Goal: Browse casually: Explore the website without a specific task or goal

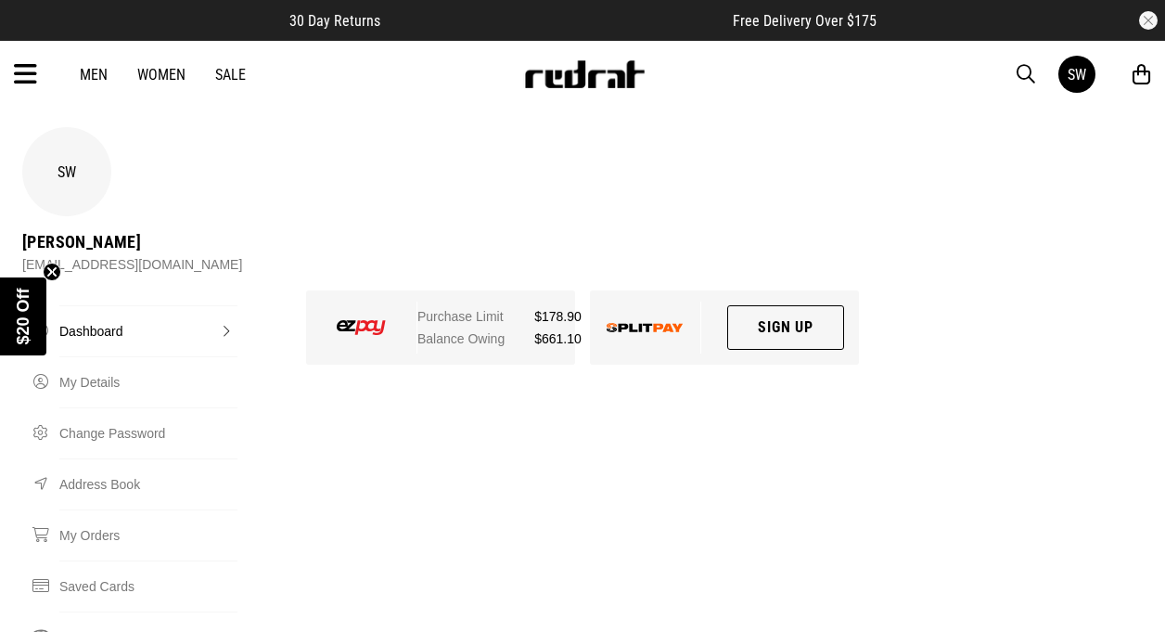
click at [23, 76] on icon at bounding box center [25, 74] width 23 height 31
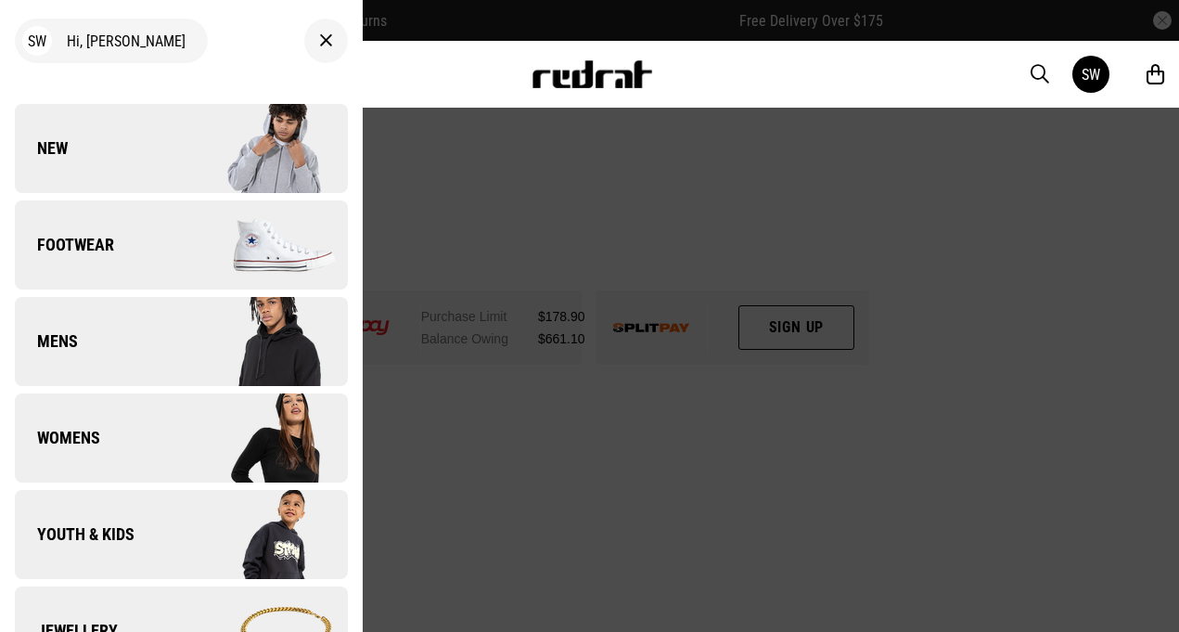
click at [95, 238] on span "Footwear" at bounding box center [64, 245] width 99 height 22
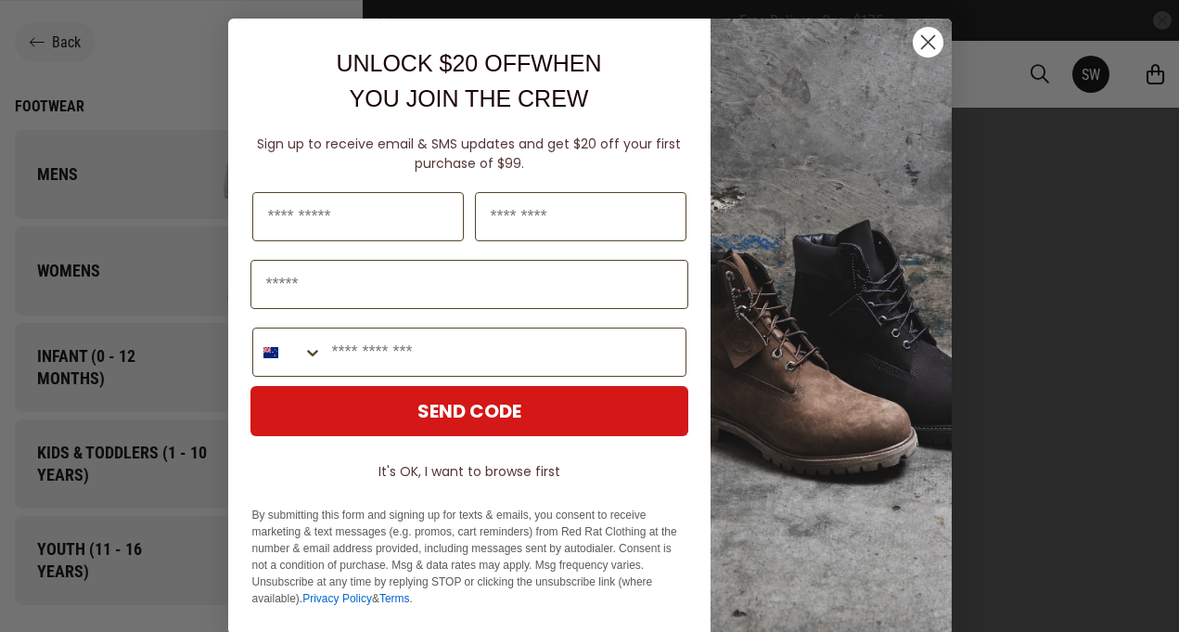
click at [912, 43] on circle "Close dialog" at bounding box center [927, 42] width 31 height 31
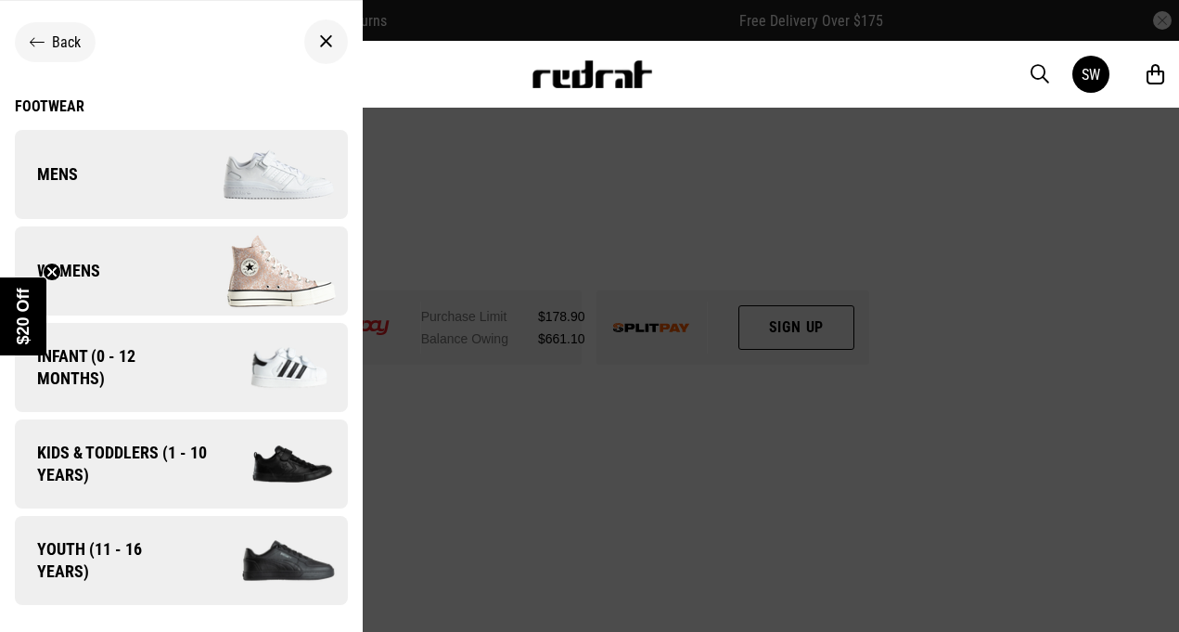
drag, startPoint x: 114, startPoint y: 188, endPoint x: 114, endPoint y: 198, distance: 10.2
click at [114, 190] on link "Mens" at bounding box center [181, 174] width 333 height 89
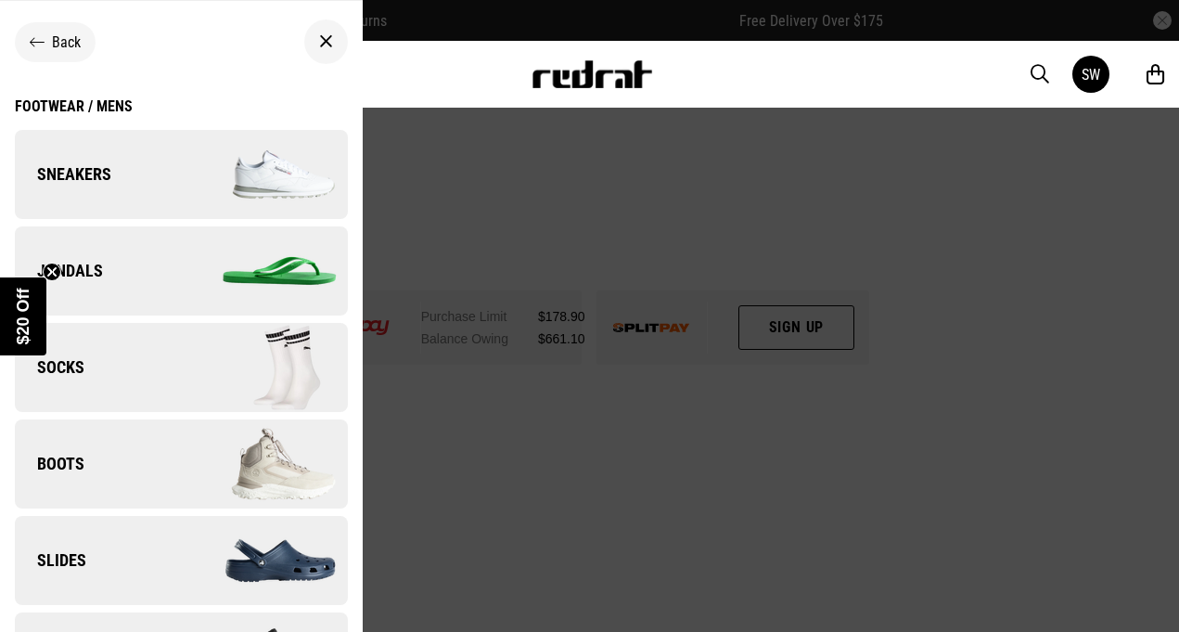
click at [245, 160] on img at bounding box center [264, 174] width 166 height 93
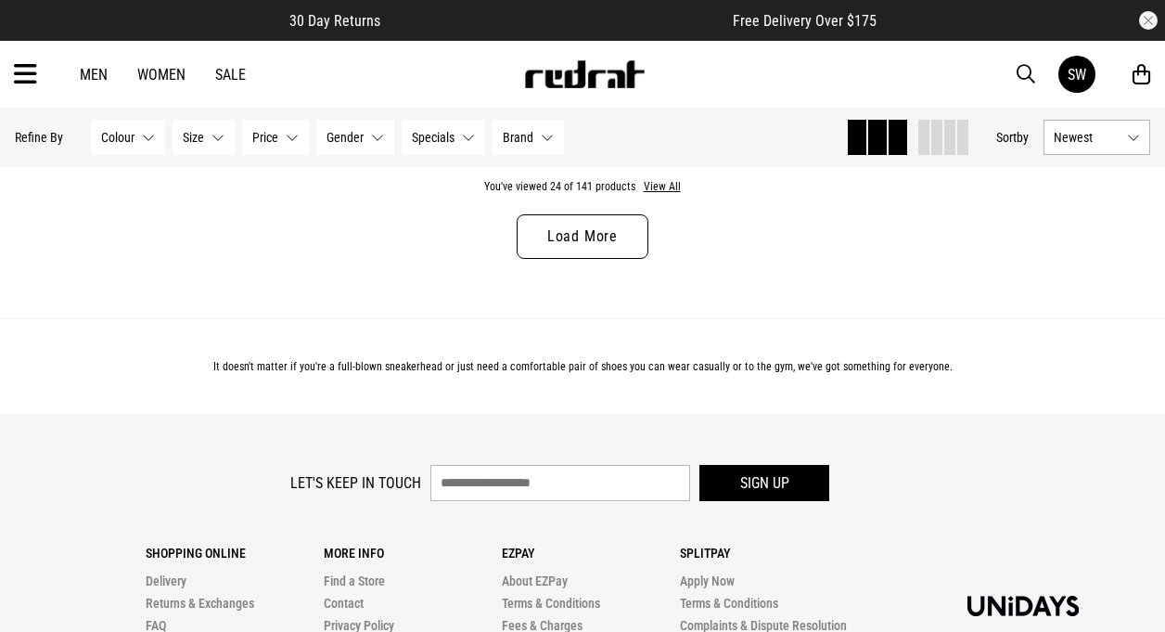
scroll to position [5414, 0]
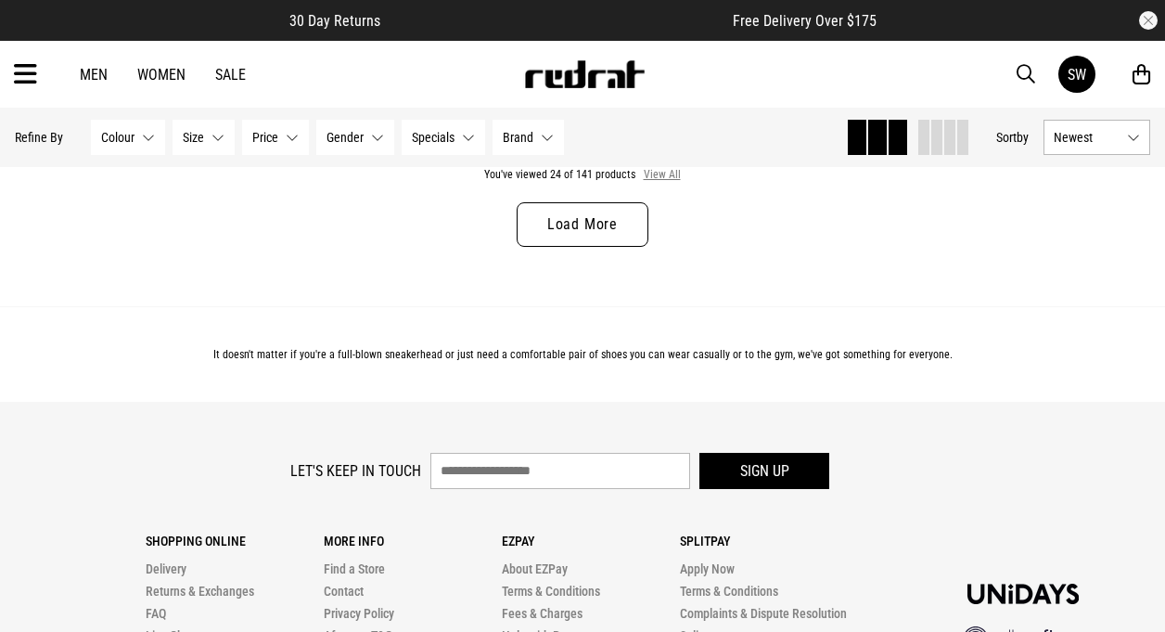
drag, startPoint x: 658, startPoint y: 179, endPoint x: 658, endPoint y: 188, distance: 9.3
click at [658, 178] on button "View All" at bounding box center [662, 175] width 39 height 17
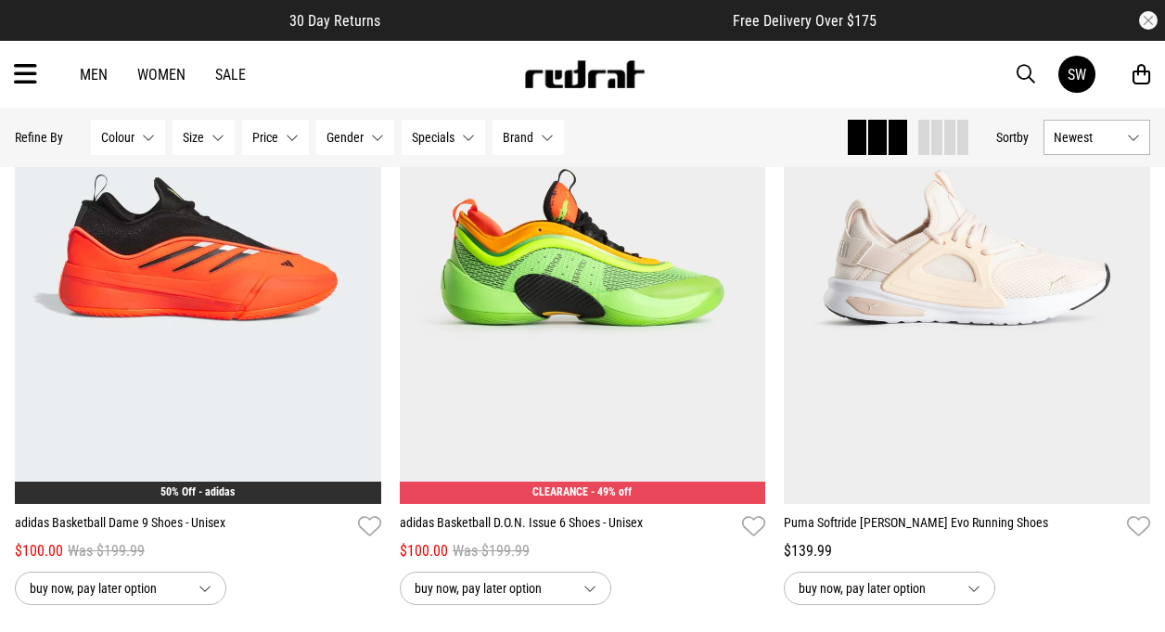
scroll to position [9494, 0]
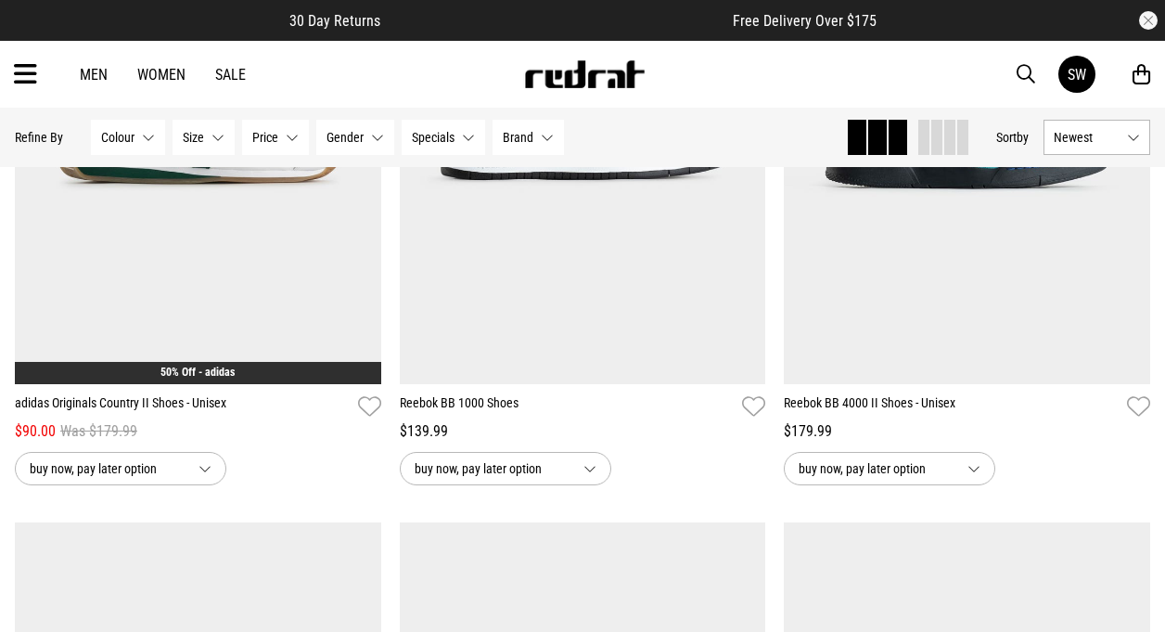
scroll to position [14156, 0]
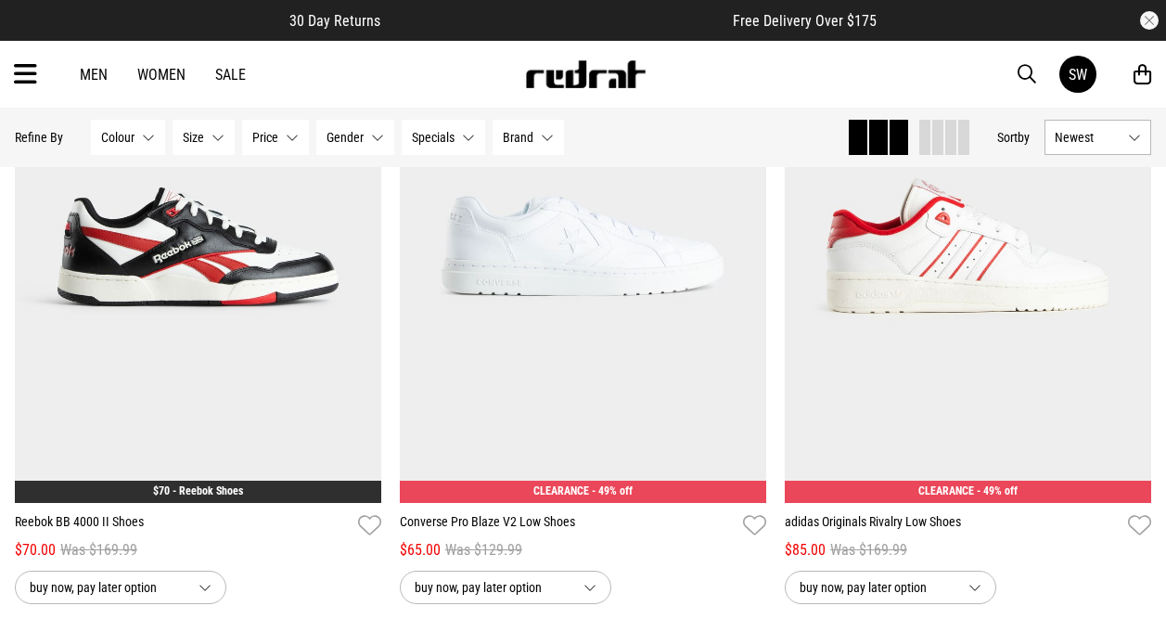
scroll to position [20556, 0]
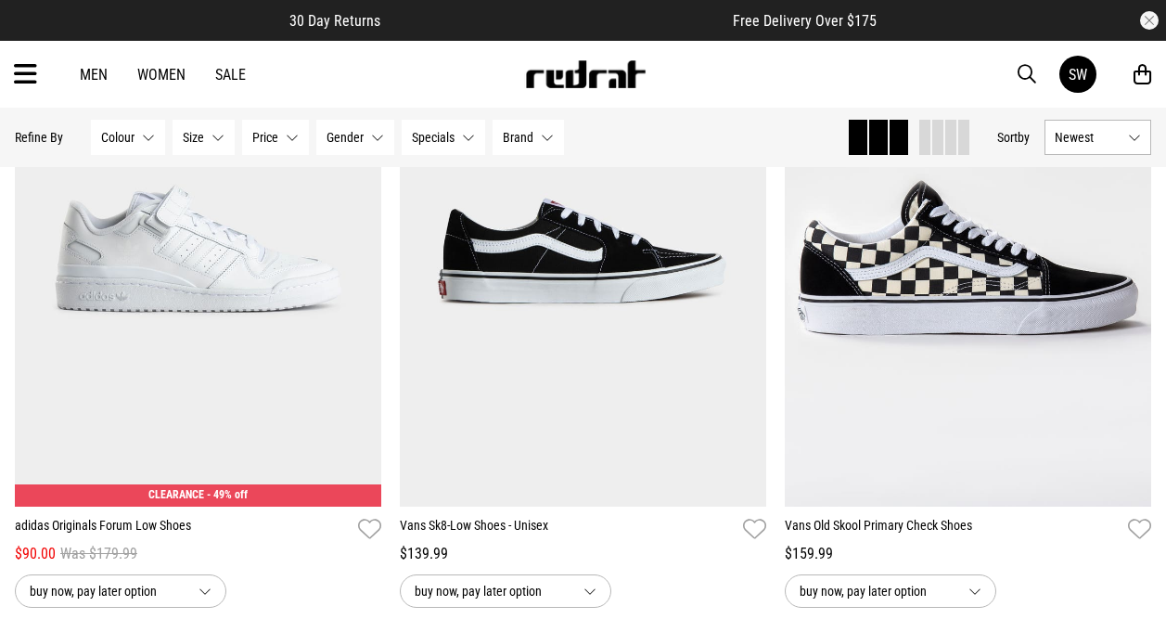
scroll to position [25749, 0]
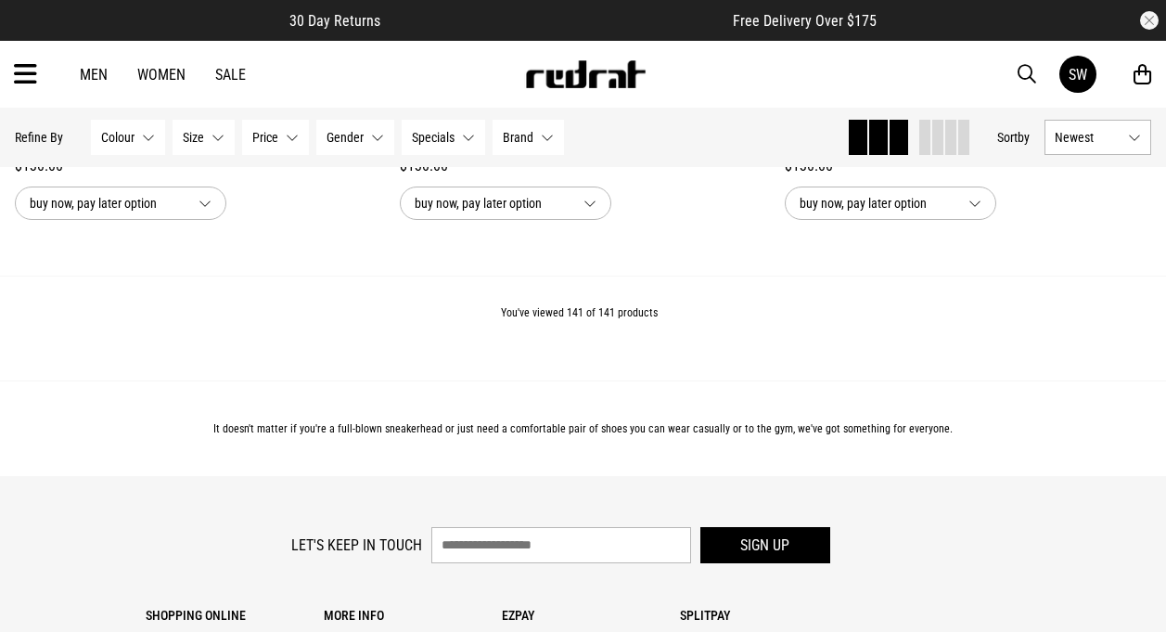
scroll to position [30756, 0]
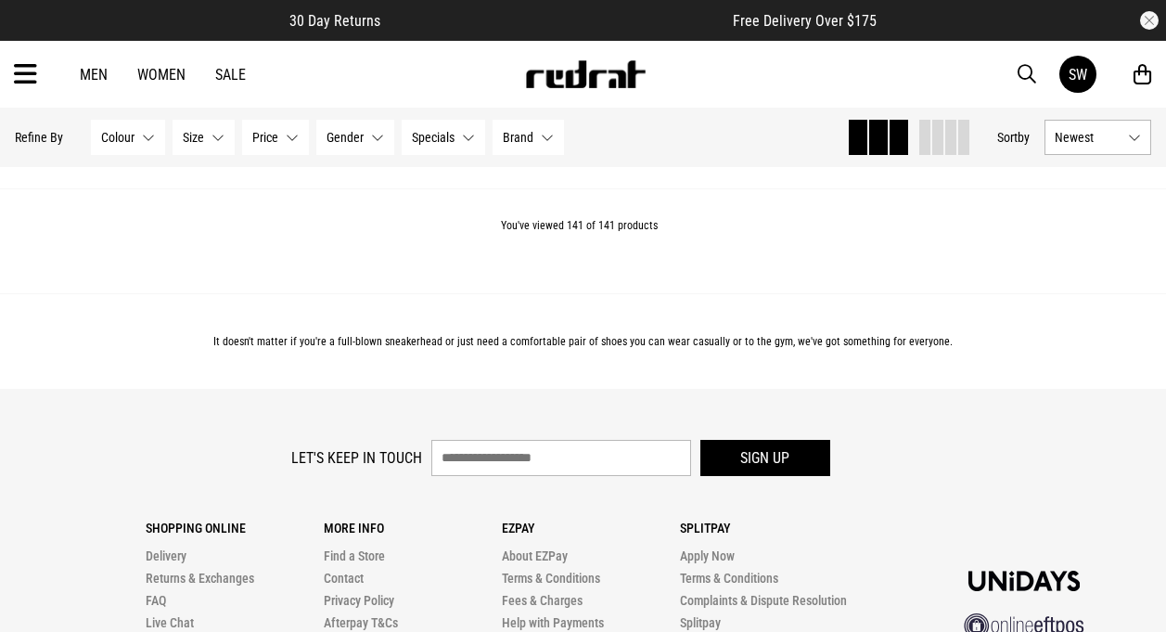
click at [226, 77] on link "Sale" at bounding box center [230, 75] width 31 height 18
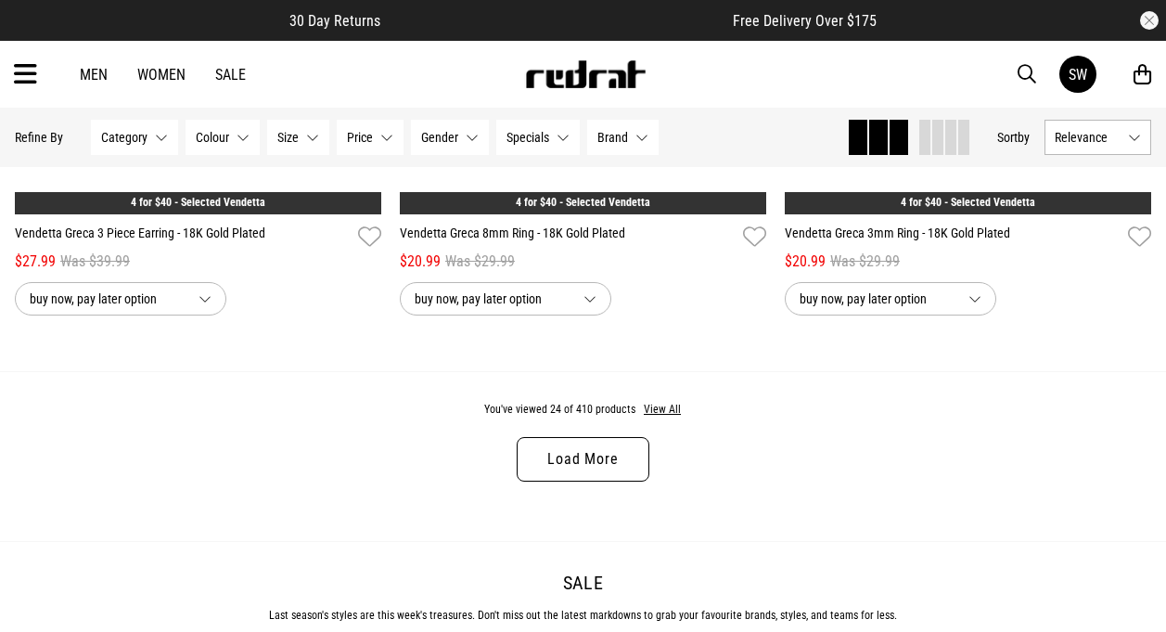
scroll to position [5213, 0]
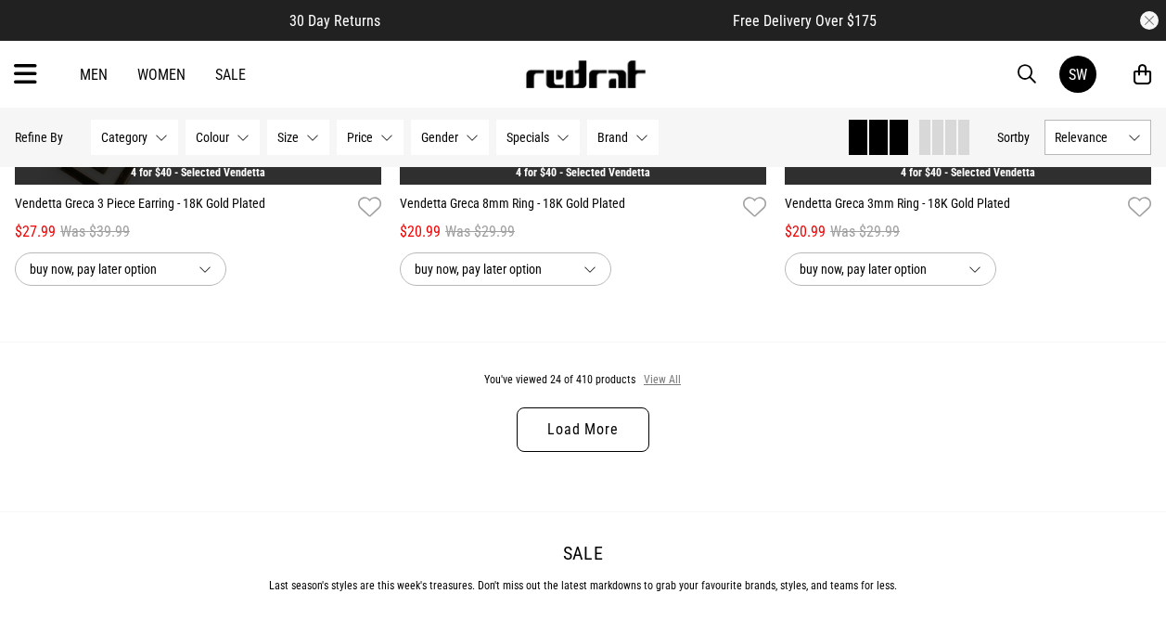
click at [660, 387] on button "View All" at bounding box center [662, 380] width 39 height 17
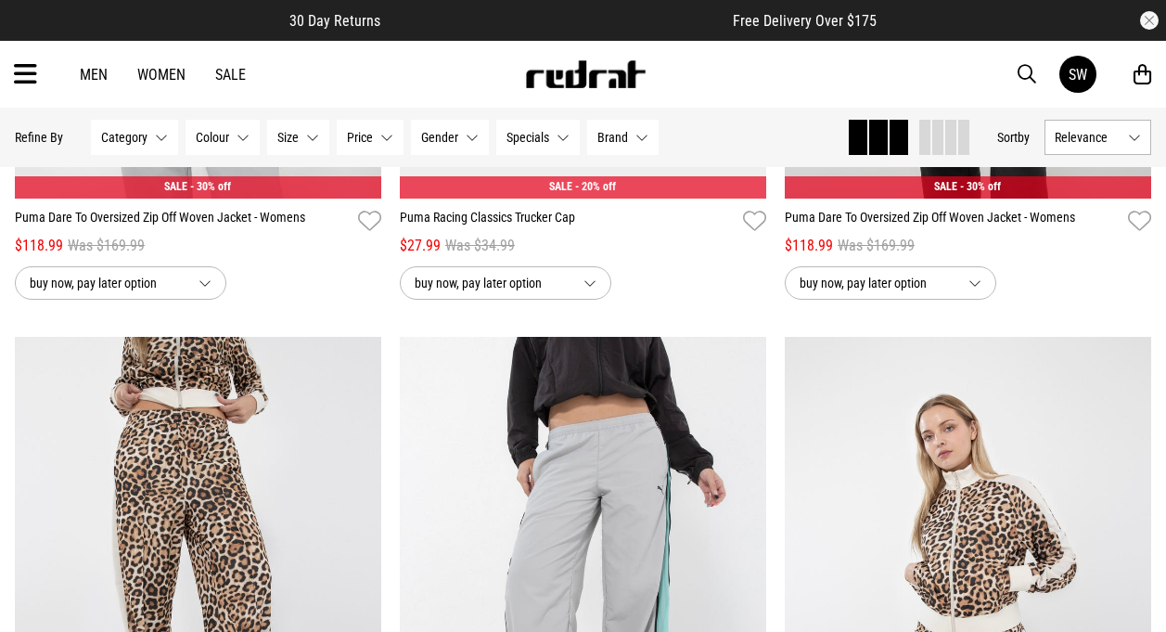
scroll to position [6483, 0]
